Goal: Check status: Check status

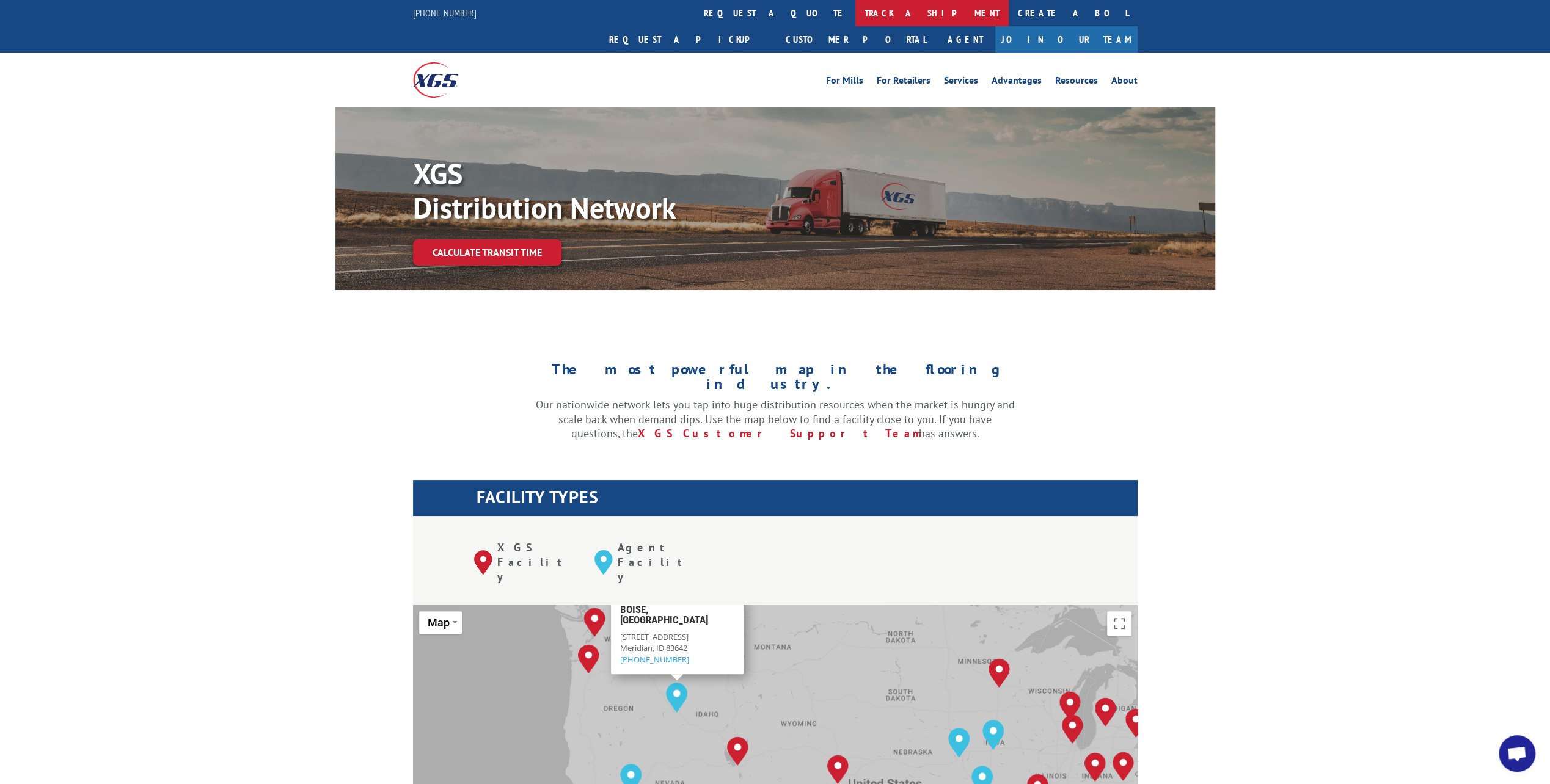
click at [855, 7] on link "track a shipment" at bounding box center [932, 13] width 154 height 27
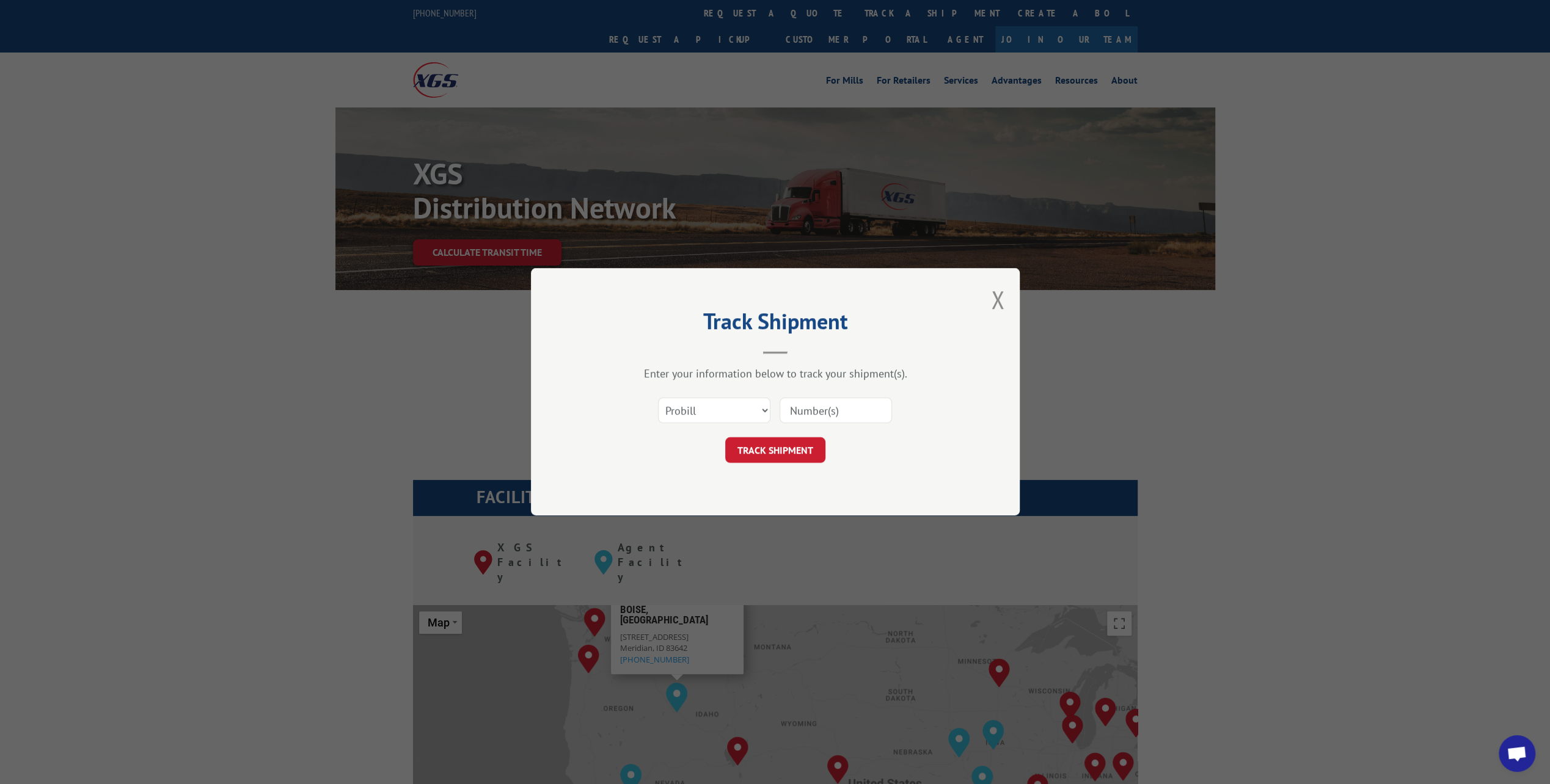
click at [803, 410] on input at bounding box center [836, 410] width 112 height 26
type input "17605151"
click at [773, 458] on button "TRACK SHIPMENT" at bounding box center [775, 450] width 100 height 26
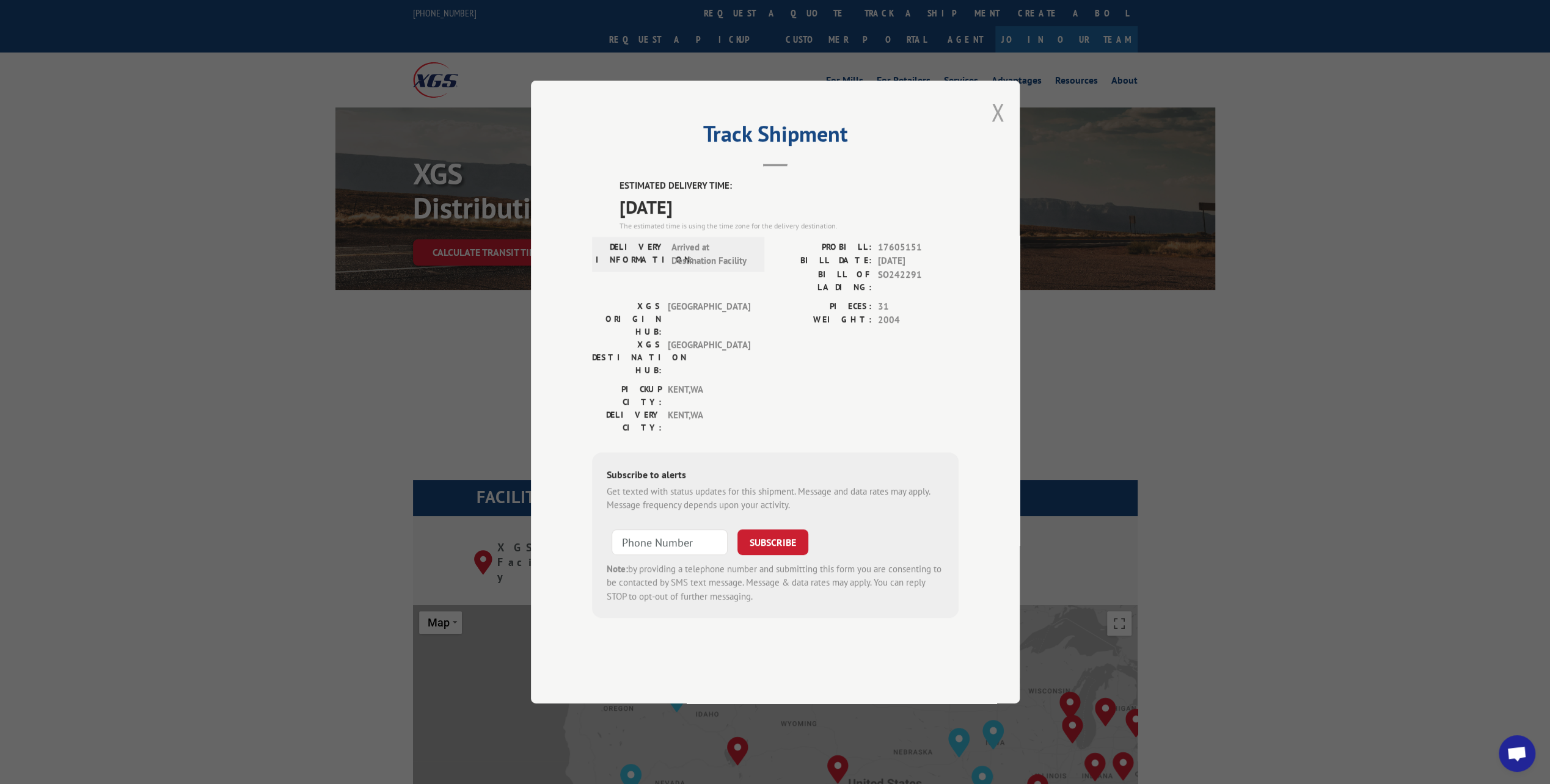
click at [1000, 128] on button "Close modal" at bounding box center [998, 112] width 13 height 32
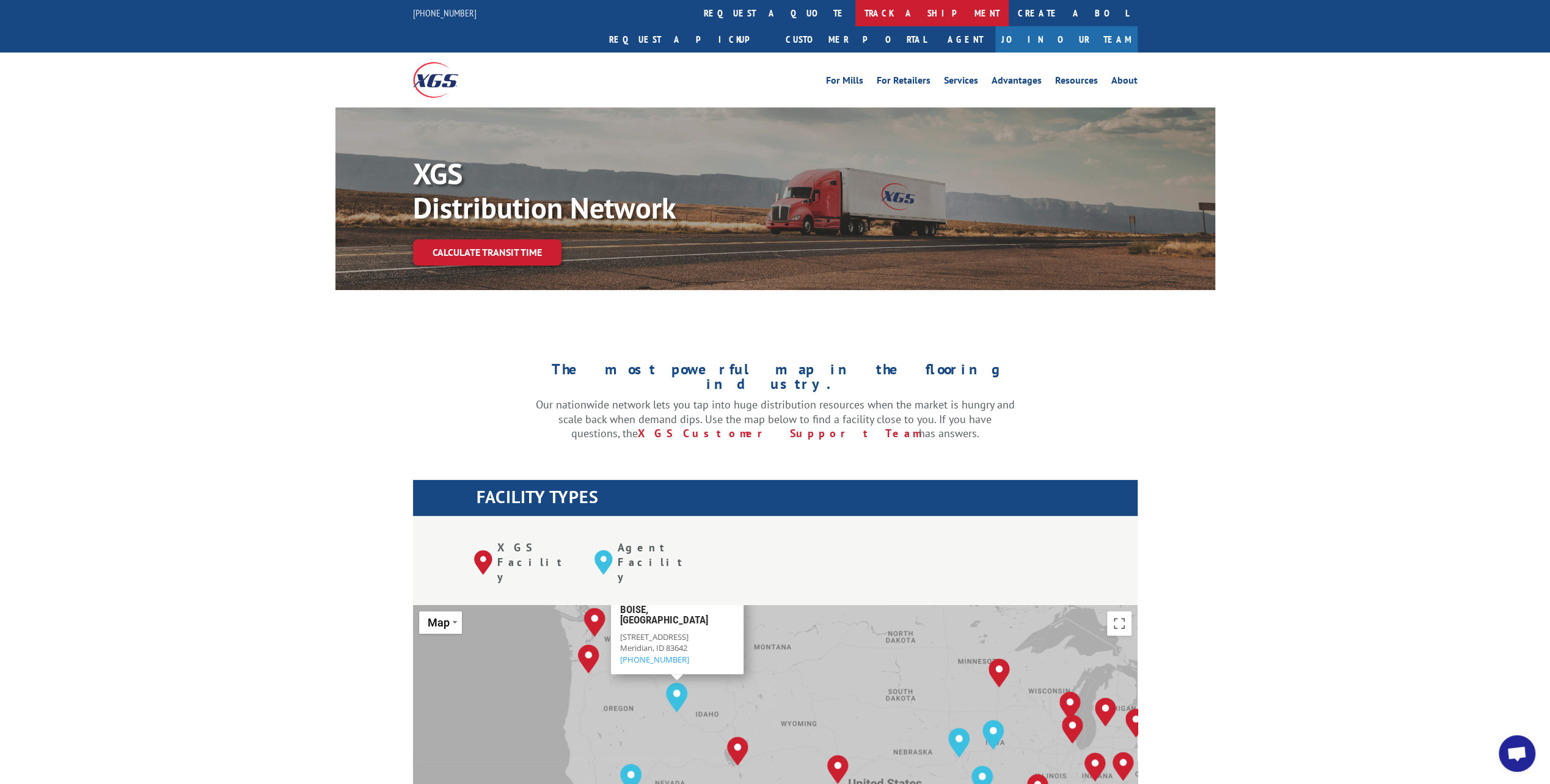
click at [855, 16] on link "track a shipment" at bounding box center [932, 13] width 154 height 27
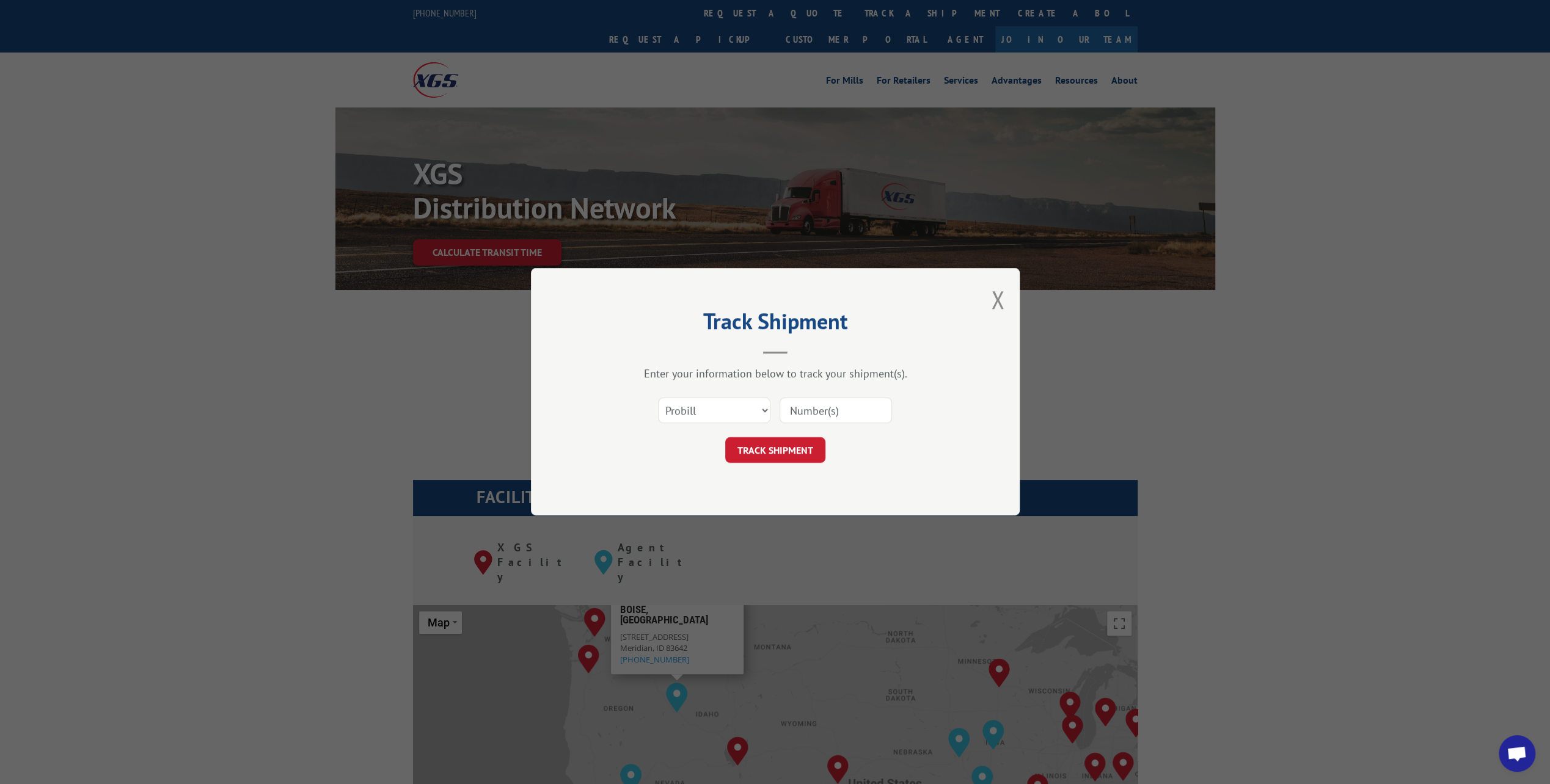
click at [842, 409] on input at bounding box center [836, 410] width 112 height 26
paste input "17593892"
type input "17593892"
click at [819, 433] on form "Select category... Probill BOL PO 17593892 TRACK SHIPMENT" at bounding box center [775, 427] width 366 height 72
click at [805, 449] on button "TRACK SHIPMENT" at bounding box center [775, 450] width 100 height 26
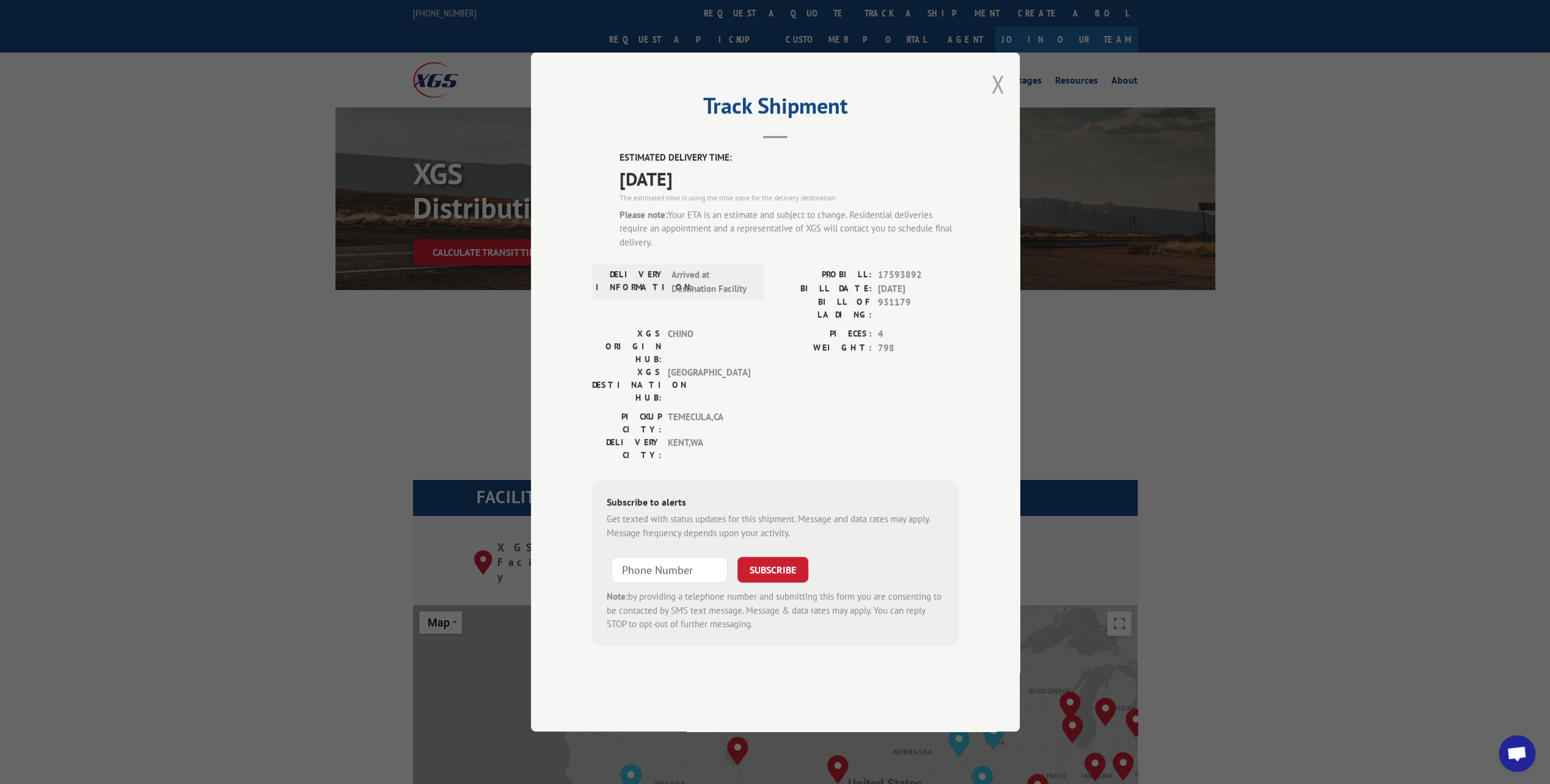
click at [995, 100] on button "Close modal" at bounding box center [998, 84] width 13 height 32
